Goal: Task Accomplishment & Management: Use online tool/utility

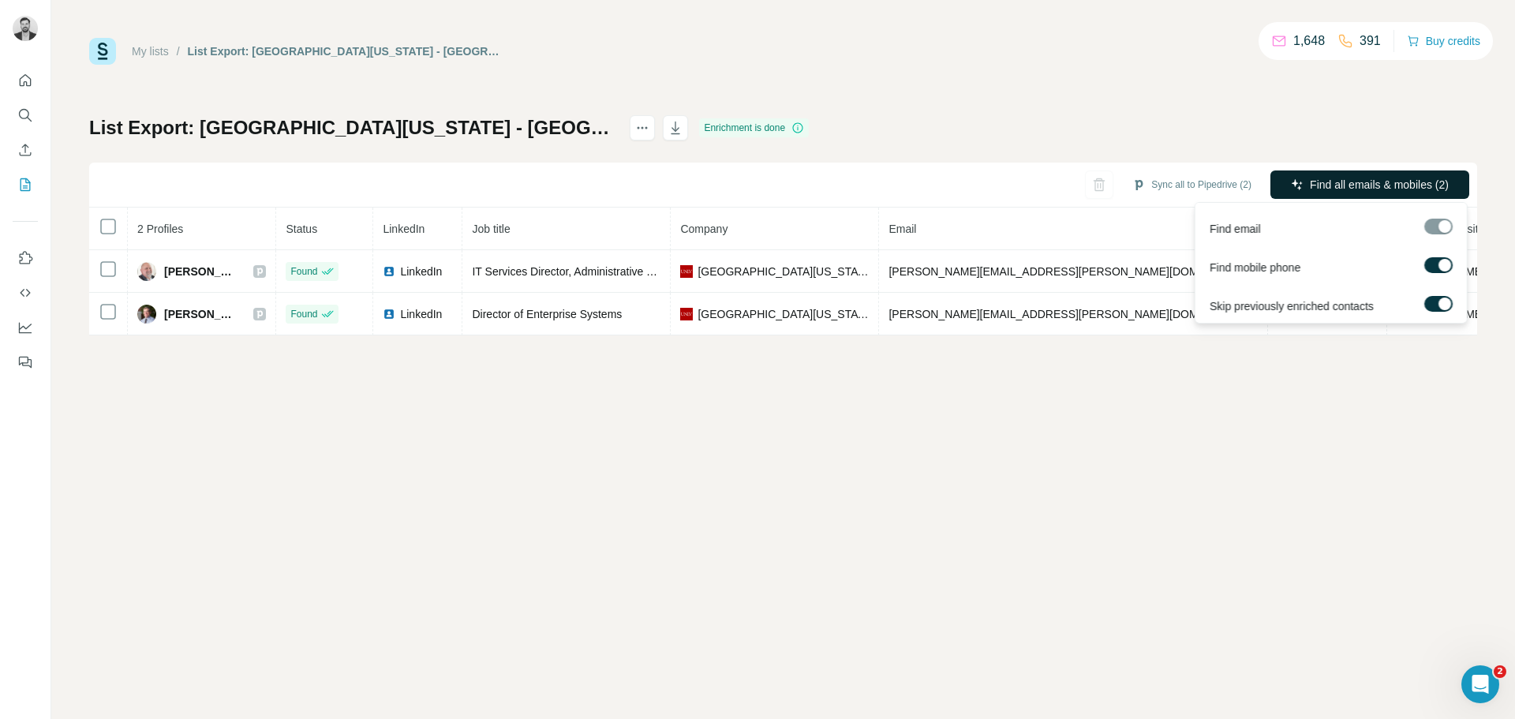
click at [1397, 195] on button "Find all emails & mobiles (2)" at bounding box center [1369, 184] width 199 height 28
click at [1400, 193] on button "Find all emails & mobiles (2)" at bounding box center [1369, 184] width 199 height 28
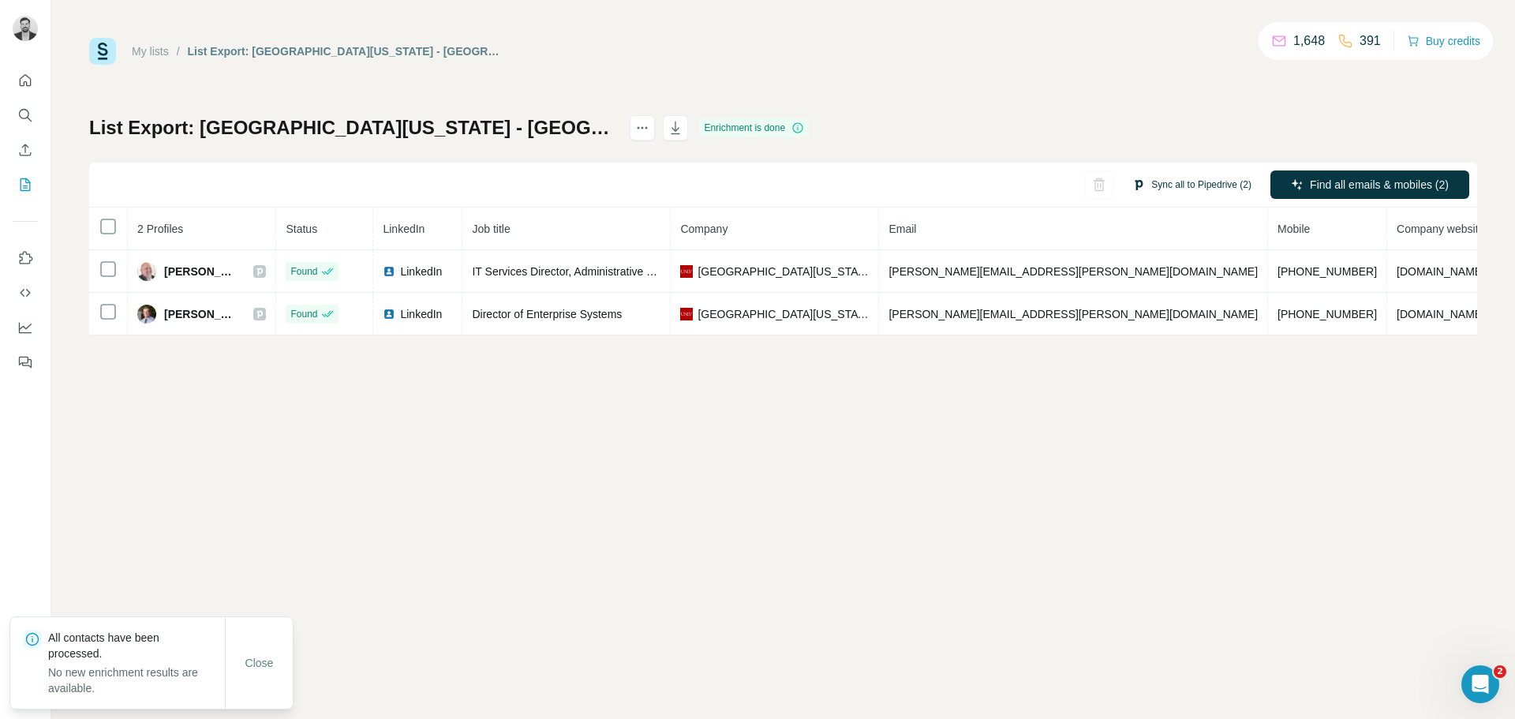
click at [1169, 190] on button "Sync all to Pipedrive (2)" at bounding box center [1191, 185] width 141 height 24
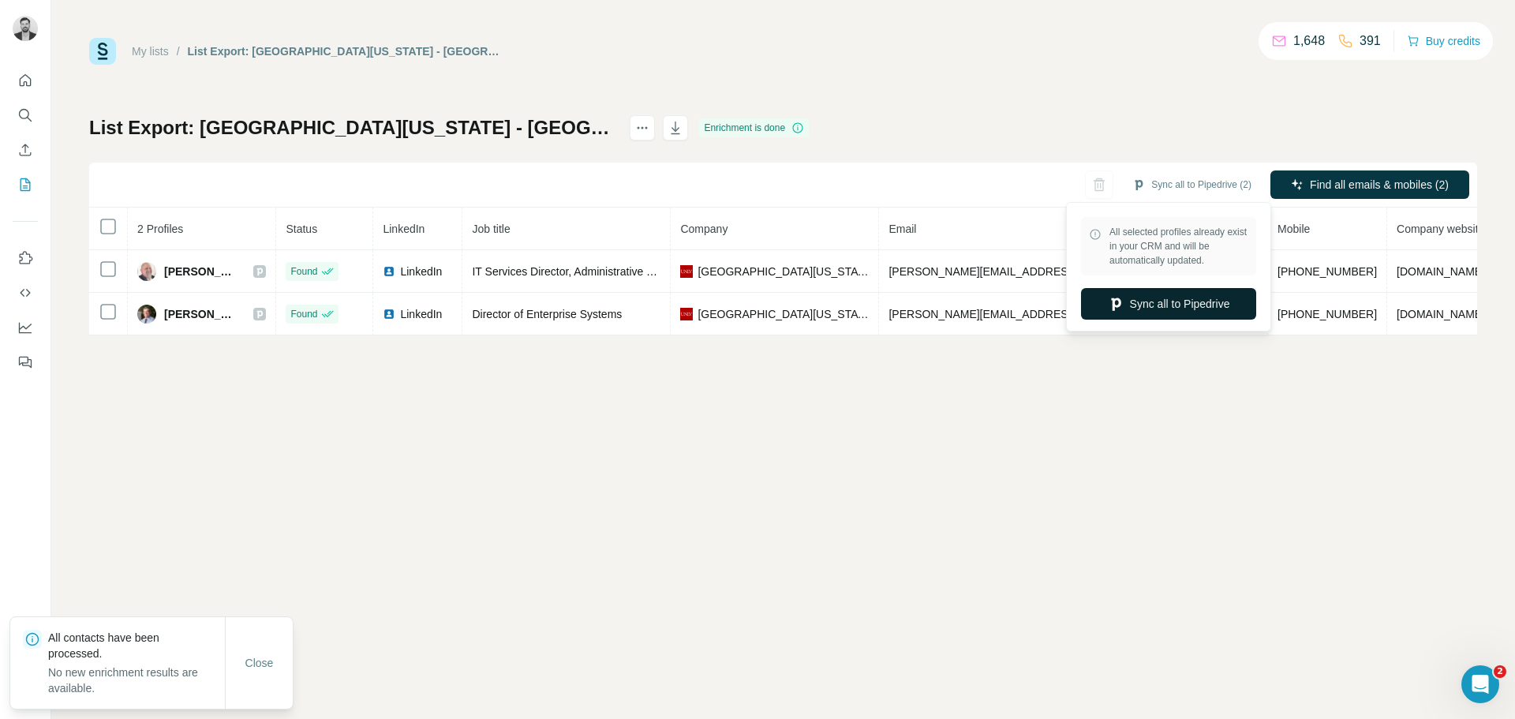
click at [1159, 307] on button "Sync all to Pipedrive" at bounding box center [1168, 304] width 175 height 32
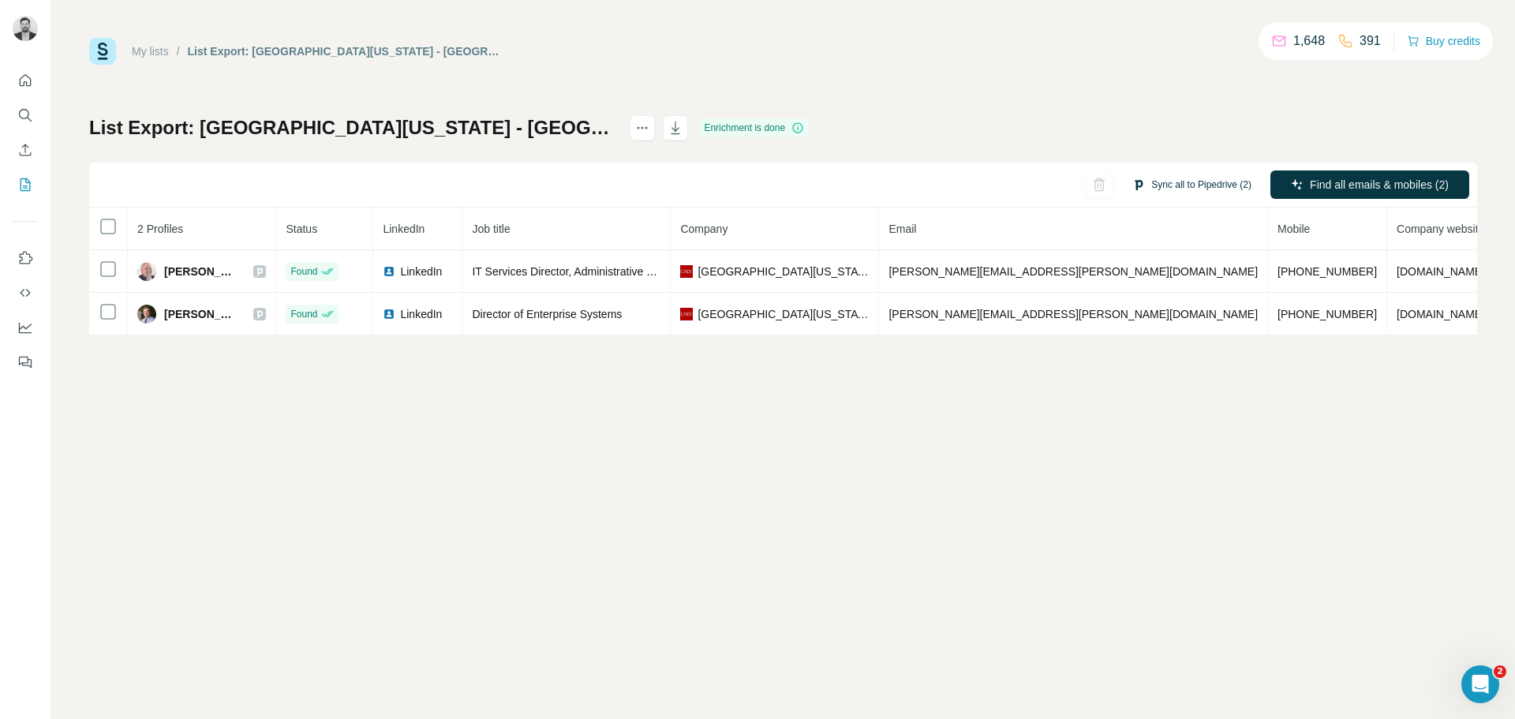
click at [1179, 183] on button "Sync all to Pipedrive (2)" at bounding box center [1191, 185] width 141 height 24
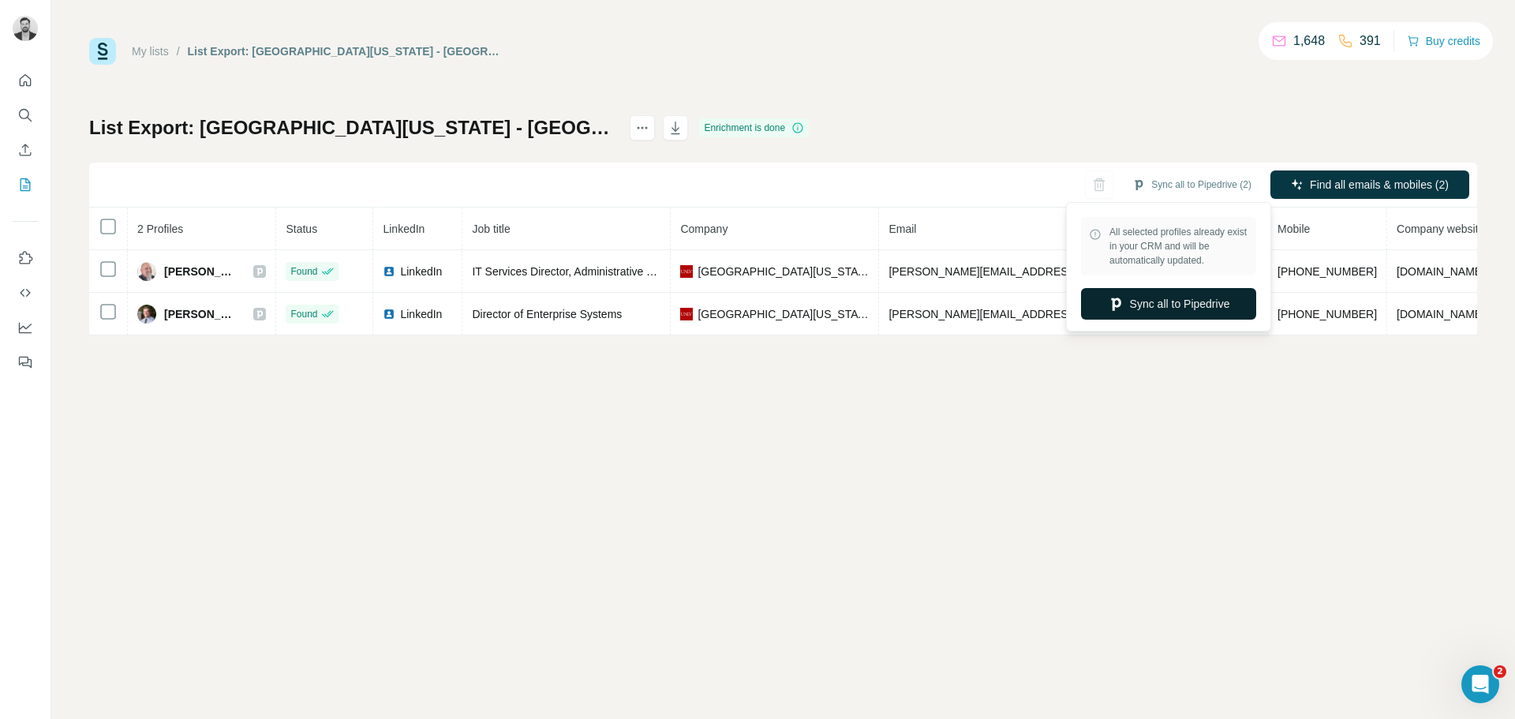
click at [1163, 295] on button "Sync all to Pipedrive" at bounding box center [1168, 304] width 175 height 32
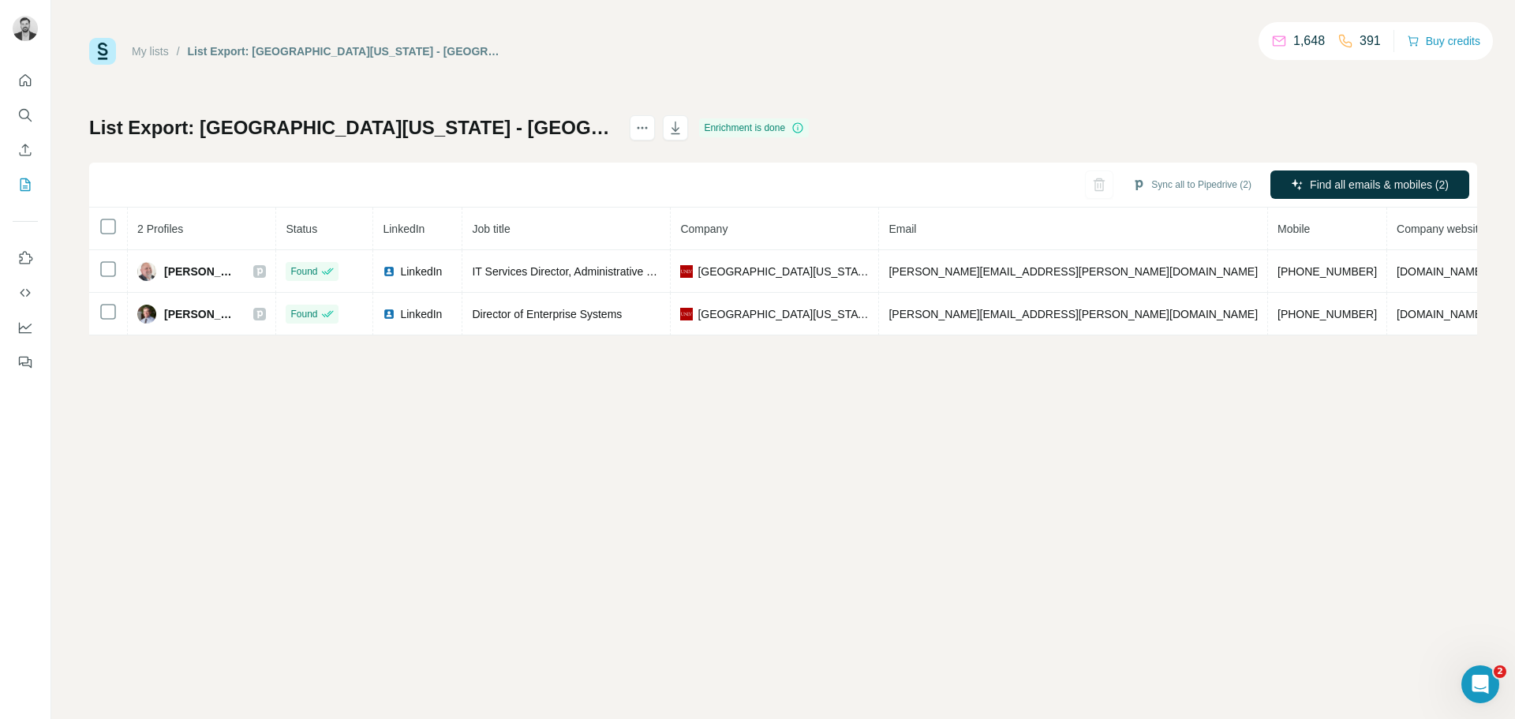
drag, startPoint x: 615, startPoint y: 519, endPoint x: 887, endPoint y: 93, distance: 505.2
click at [615, 519] on div "My lists / List Export: [GEOGRAPHIC_DATA][US_STATE] - [GEOGRAPHIC_DATA] - [DATE…" at bounding box center [783, 359] width 1464 height 719
